Goal: Task Accomplishment & Management: Manage account settings

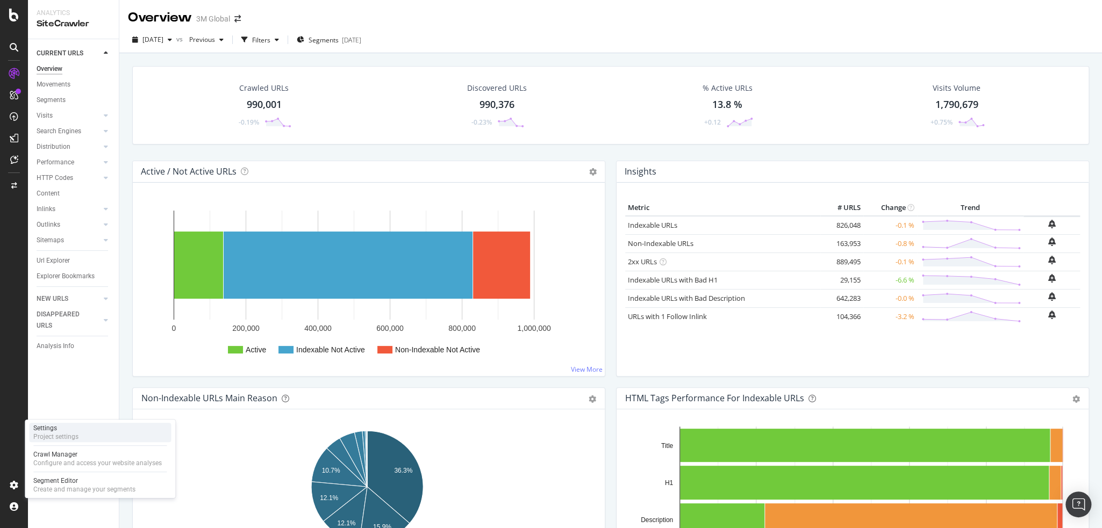
click at [60, 433] on div "Project settings" at bounding box center [55, 437] width 45 height 9
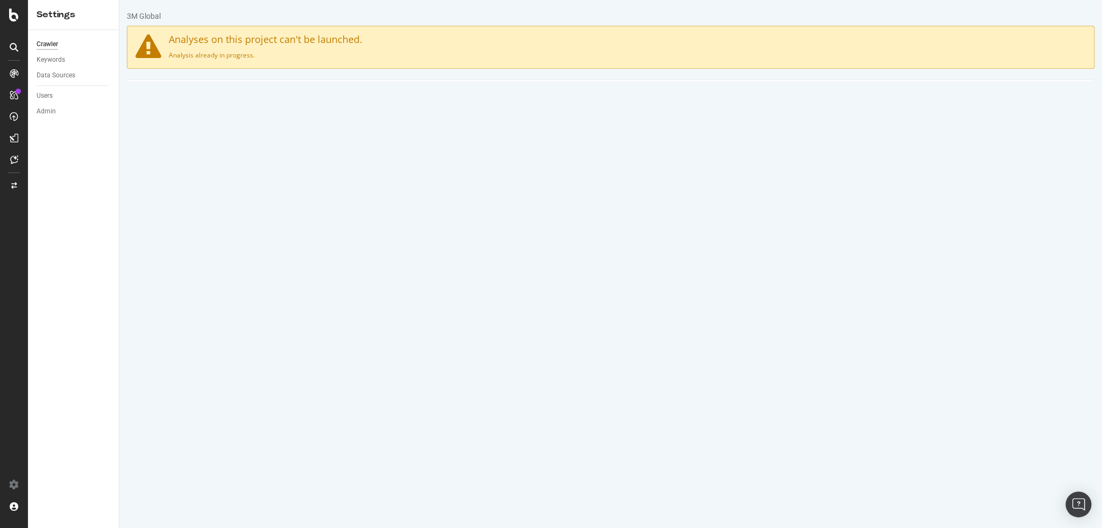
click at [370, 92] on link "HTML Extract" at bounding box center [371, 95] width 63 height 30
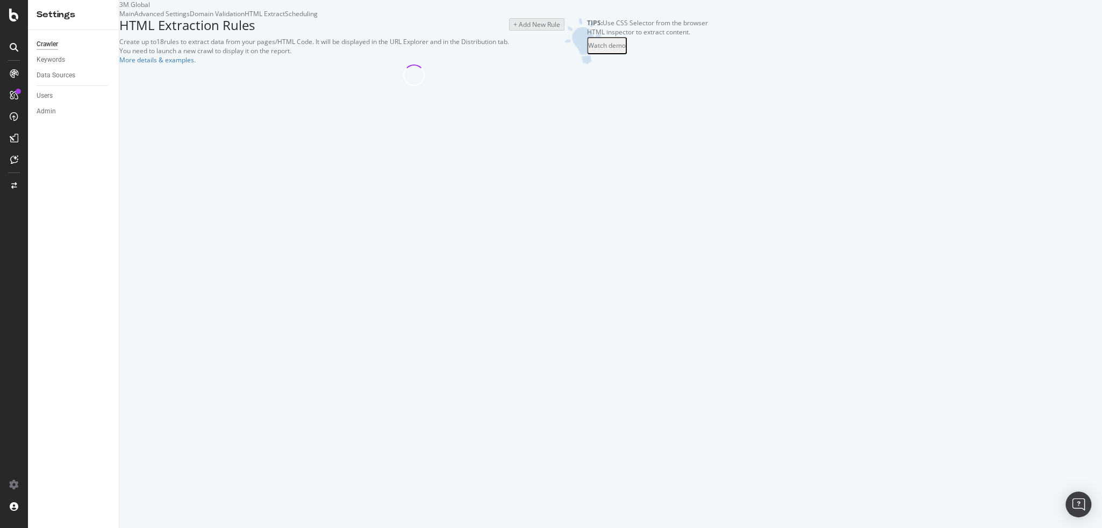
select select "count"
select select "list"
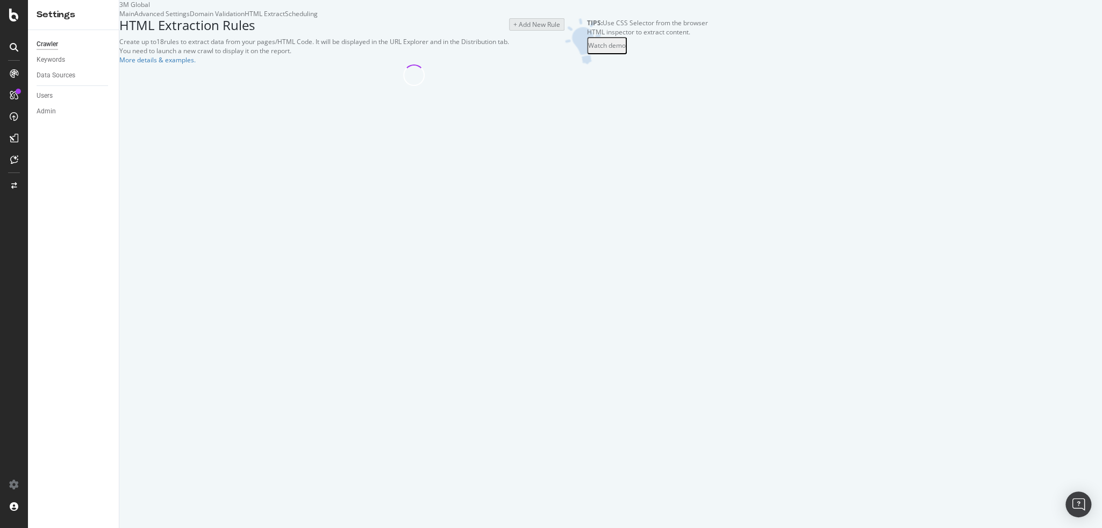
select select "count"
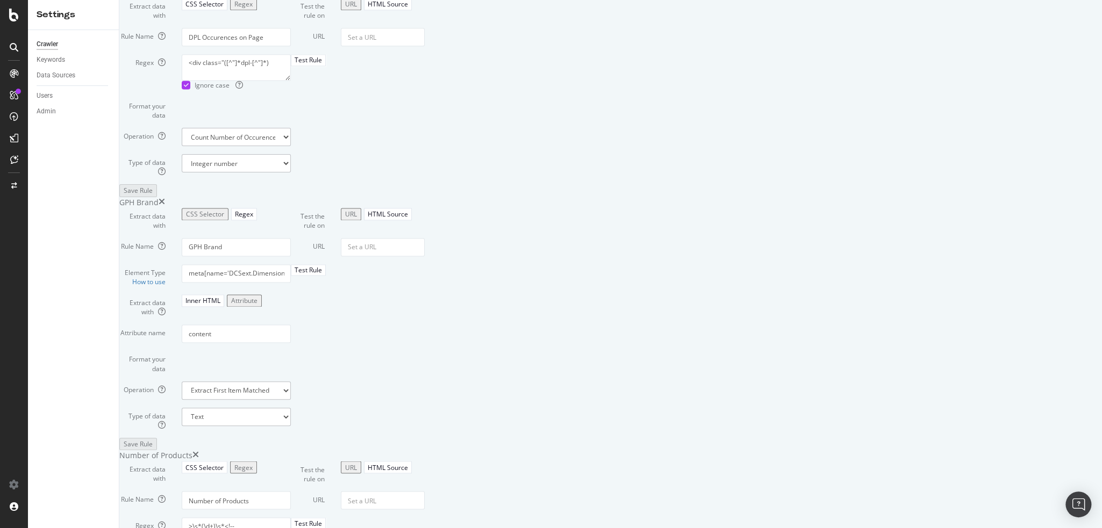
scroll to position [3763, 0]
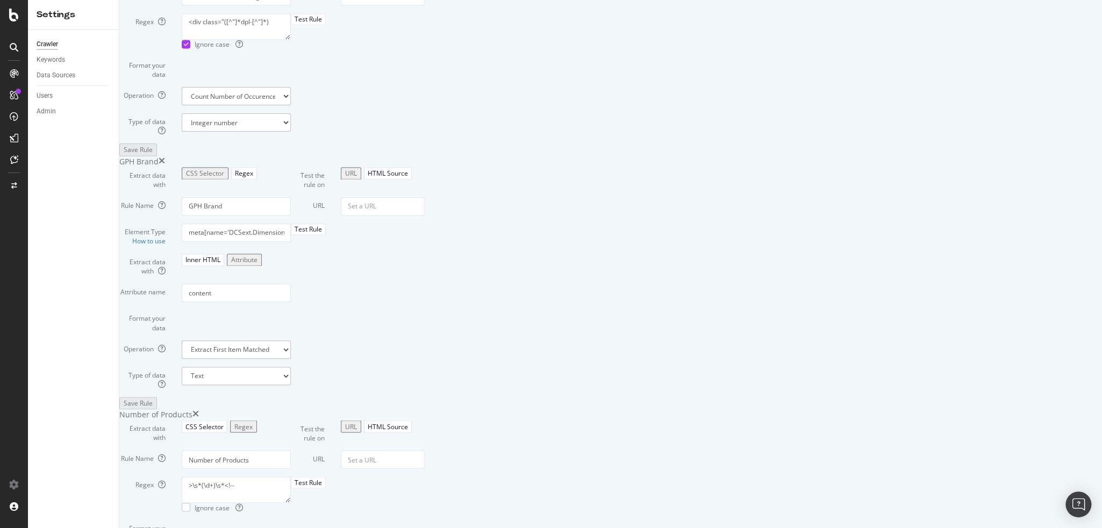
drag, startPoint x: 371, startPoint y: 146, endPoint x: 302, endPoint y: 146, distance: 69.3
type input "Custom Product Selector"
drag, startPoint x: 364, startPoint y: 168, endPoint x: 304, endPoint y: 161, distance: 61.1
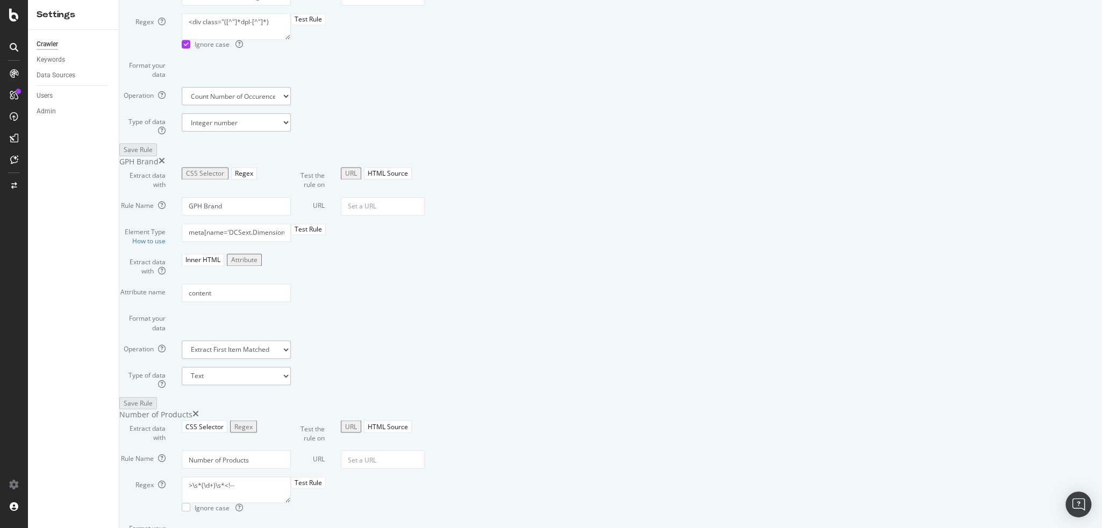
paste textarea "<link rel="stylesheet" type="text/css" href="/3m_theme_assets/web_apps/apps/mmm…"
type textarea "advancedfinder_core"
paste input "[URL][DOMAIN_NAME]"
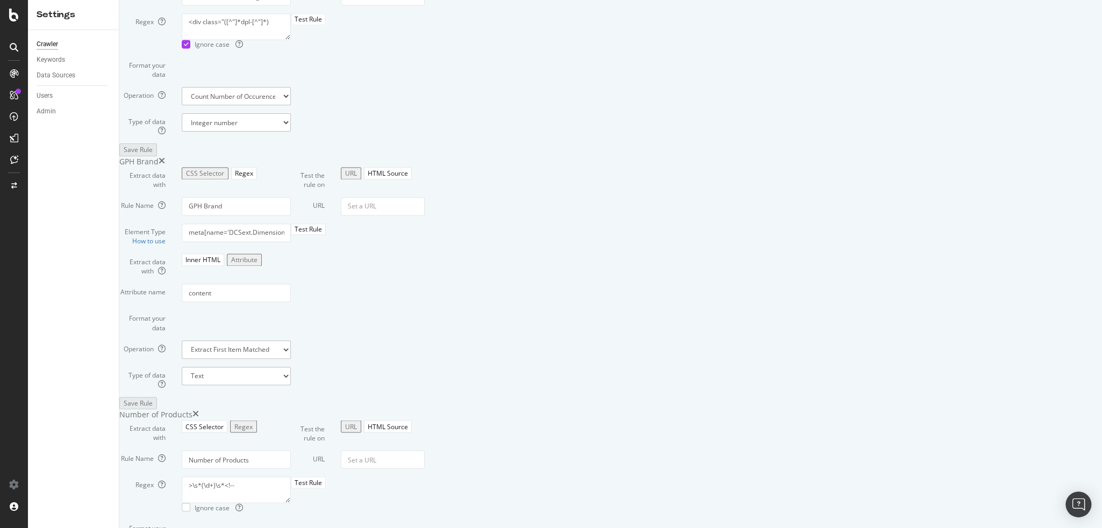
scroll to position [0, 68]
type input "[URL][DOMAIN_NAME]"
